Goal: Check status

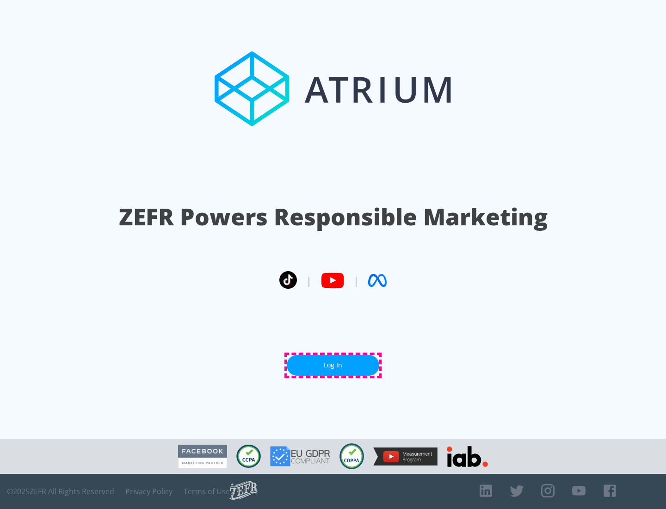
click at [333, 365] on link "Log In" at bounding box center [333, 365] width 93 height 21
